Goal: Complete application form

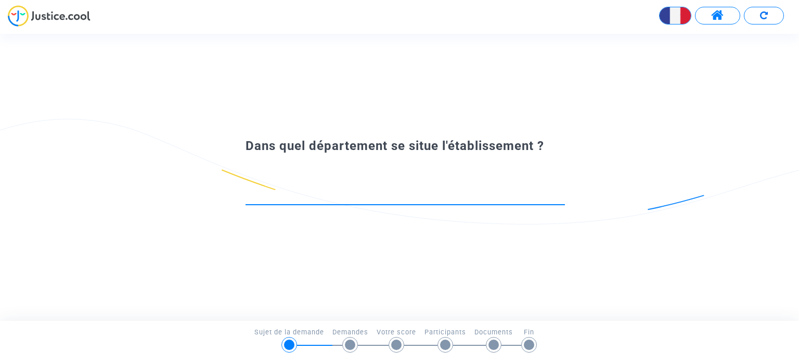
click at [291, 198] on input at bounding box center [405, 195] width 319 height 10
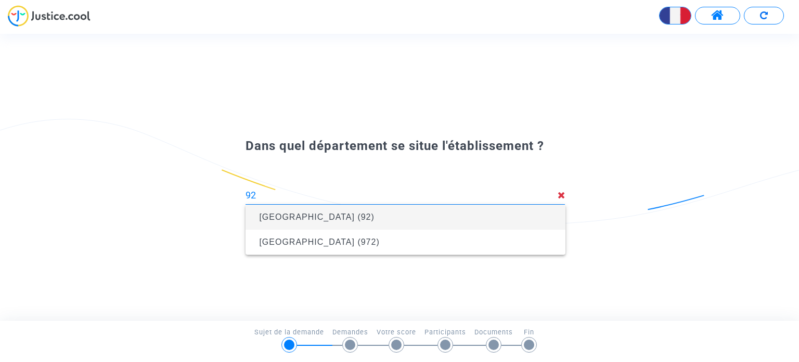
click at [295, 212] on span "[GEOGRAPHIC_DATA] (92)" at bounding box center [316, 216] width 115 height 9
type input "[GEOGRAPHIC_DATA] (92)"
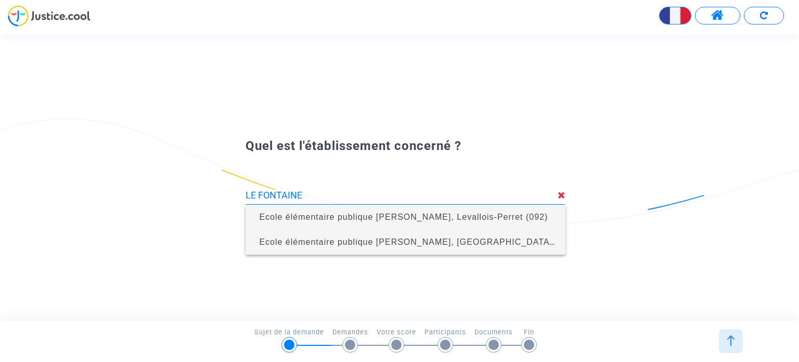
click at [443, 249] on span "Ecole élémentaire publique [PERSON_NAME], [GEOGRAPHIC_DATA] (092)" at bounding box center [405, 241] width 303 height 25
type input "Ecole élémentaire publique [PERSON_NAME], [GEOGRAPHIC_DATA] (092)"
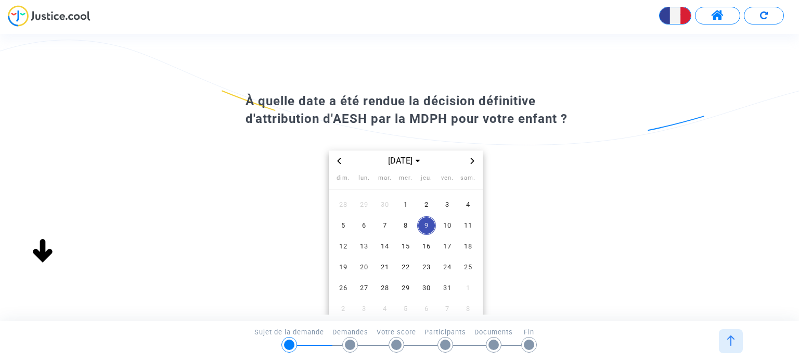
click at [339, 159] on icon "Previous month" at bounding box center [339, 161] width 4 height 6
click at [343, 224] on span "3" at bounding box center [343, 225] width 19 height 19
click at [450, 222] on span "10" at bounding box center [447, 225] width 19 height 19
